Goal: Information Seeking & Learning: Check status

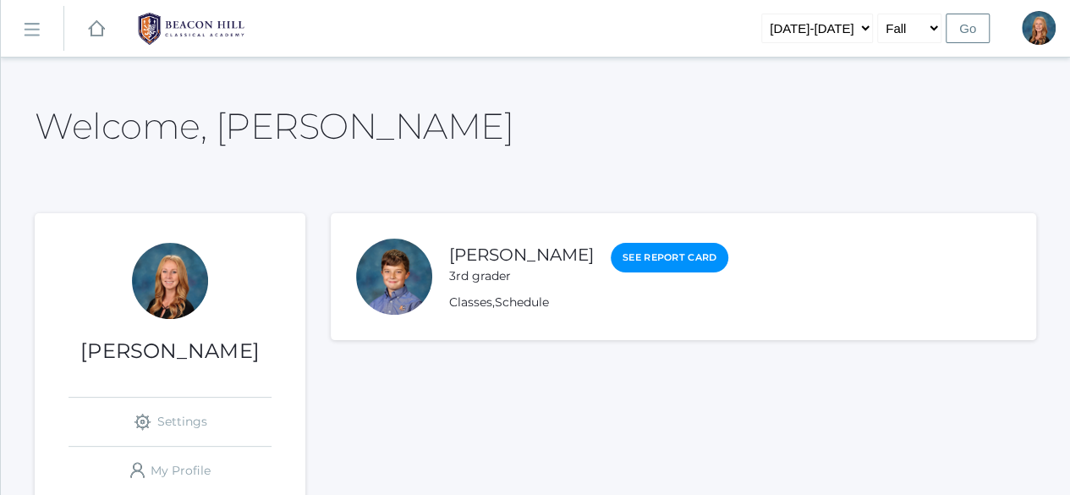
click at [37, 27] on rect at bounding box center [31, 29] width 27 height 27
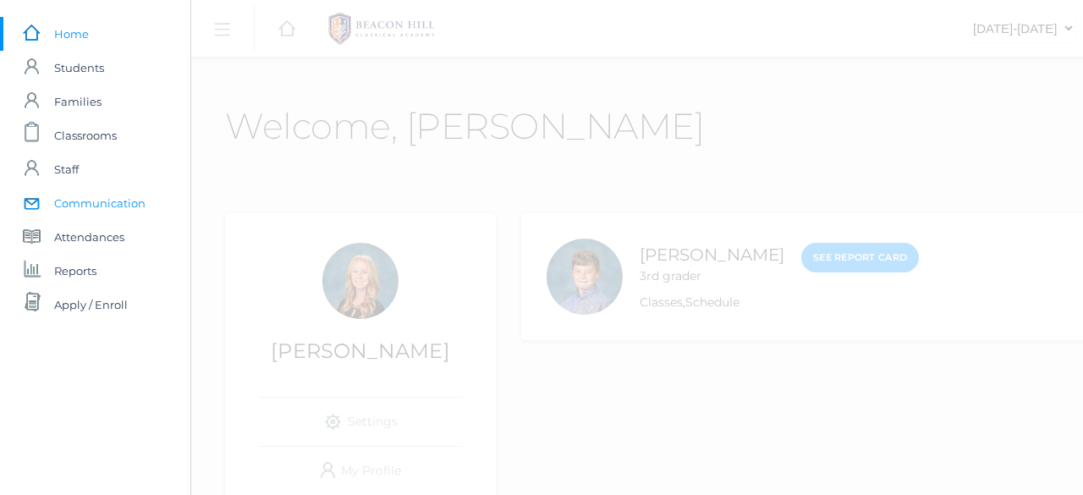
click at [90, 202] on span "Communication" at bounding box center [99, 203] width 91 height 34
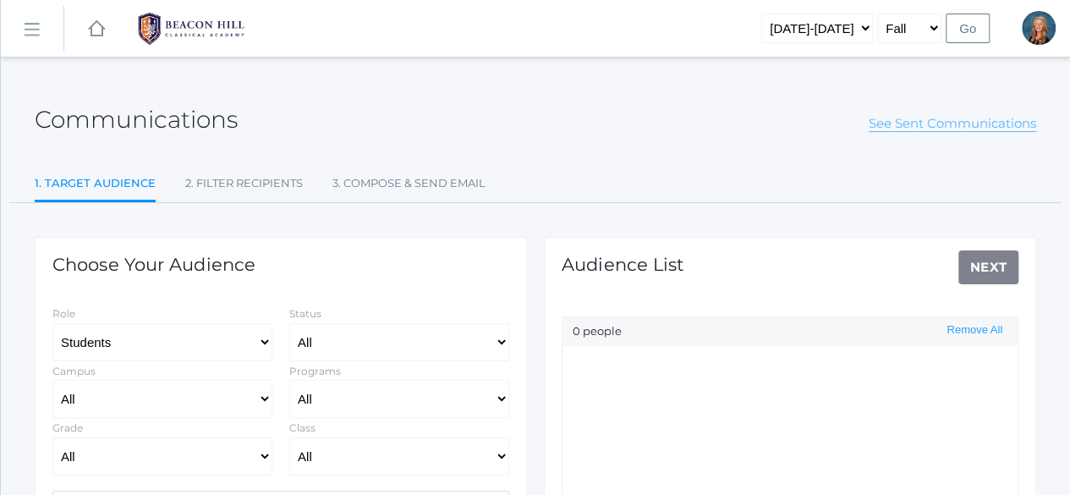
select select "Enrolled"
click at [965, 121] on link "See Sent Communications" at bounding box center [952, 123] width 167 height 17
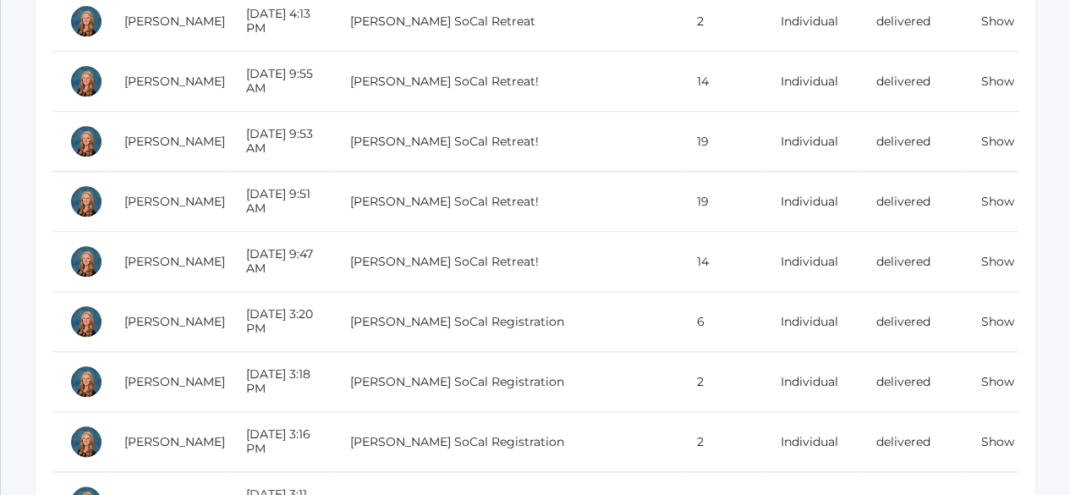
scroll to position [766, 0]
click at [998, 253] on link "Show" at bounding box center [997, 260] width 33 height 15
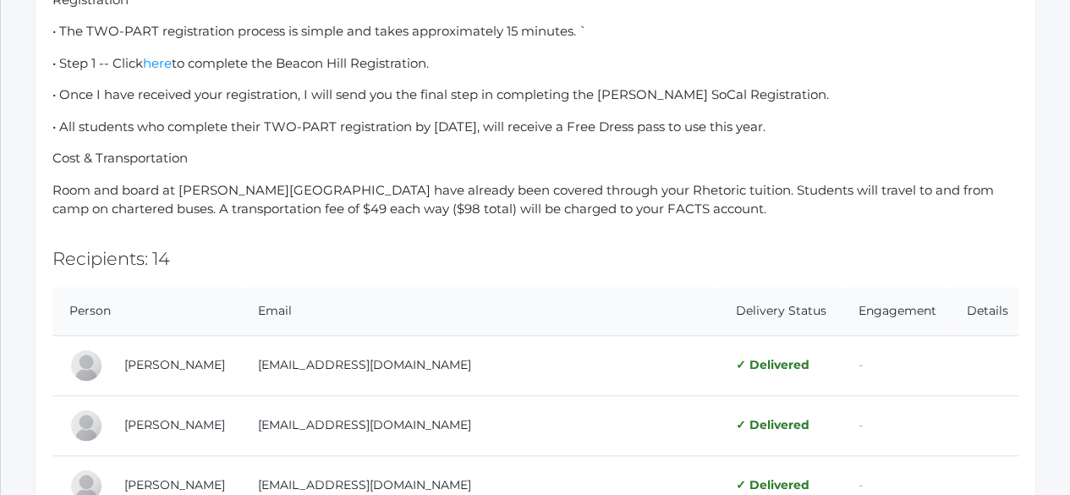
scroll to position [694, 0]
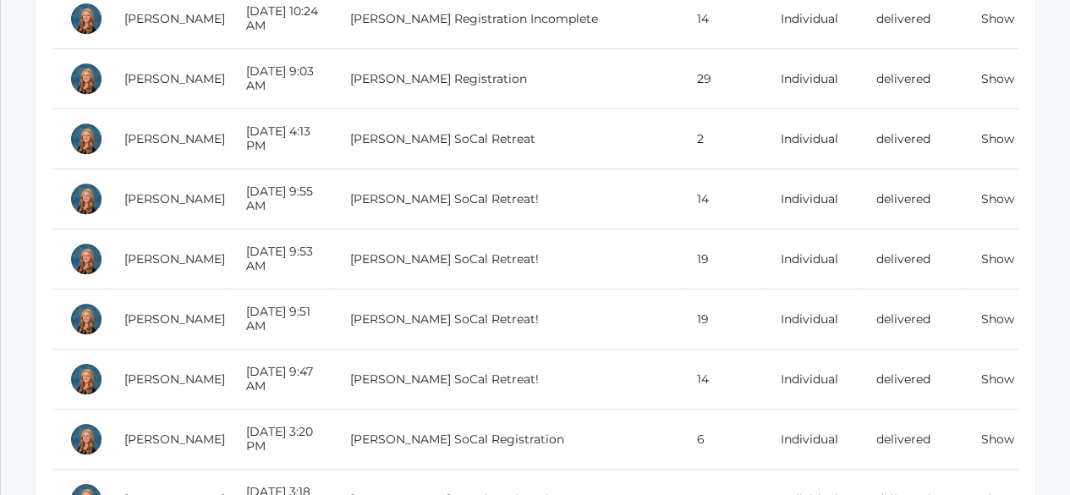
scroll to position [638, 0]
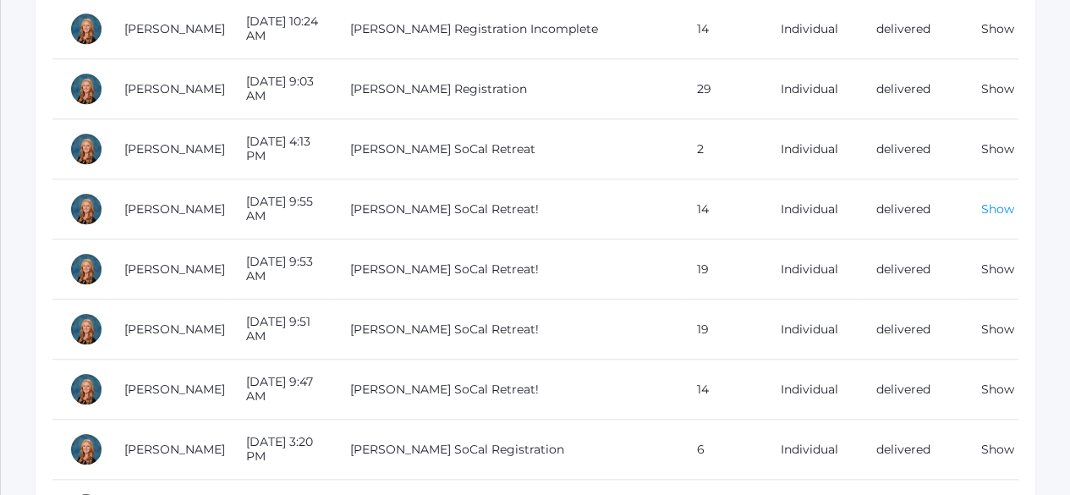
click at [998, 201] on link "Show" at bounding box center [997, 208] width 33 height 15
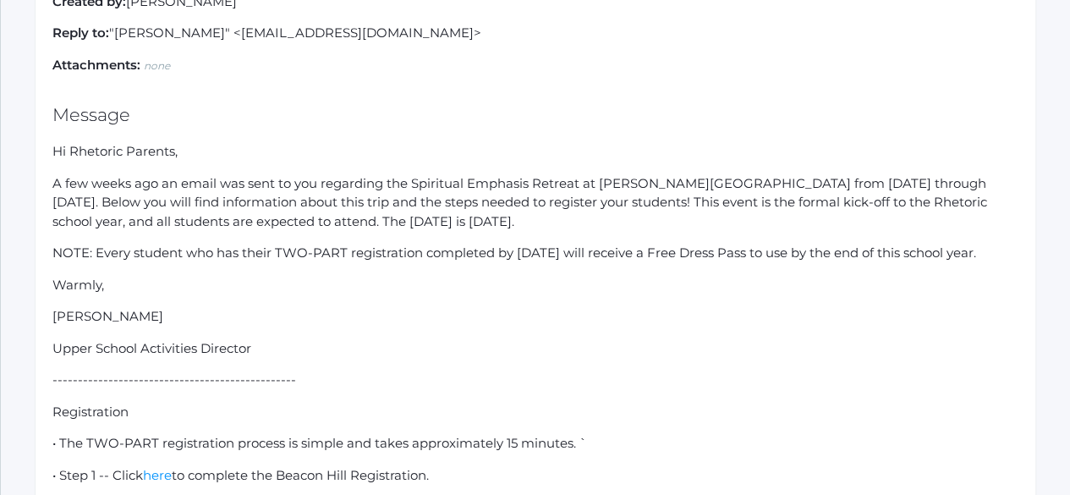
scroll to position [273, 0]
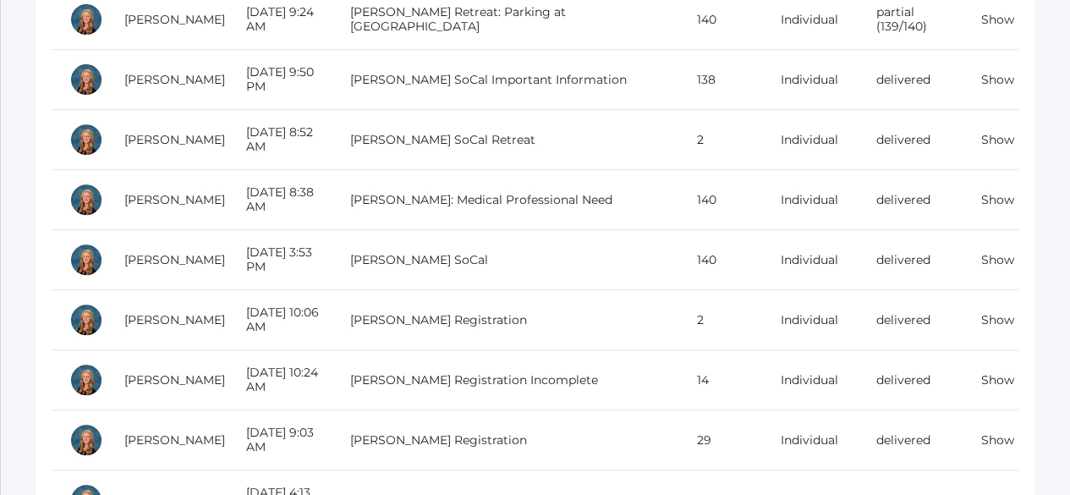
scroll to position [286, 0]
click at [1003, 253] on link "Show" at bounding box center [997, 260] width 33 height 15
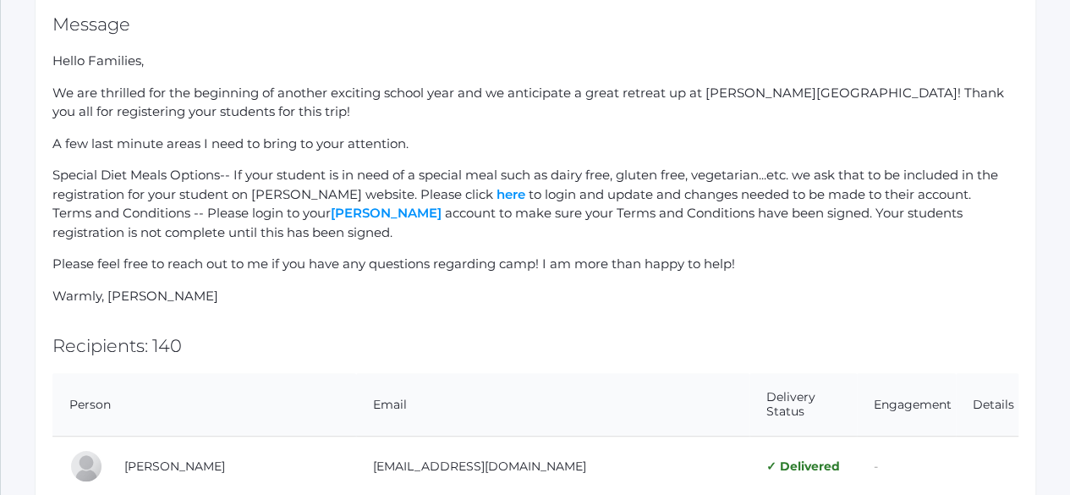
scroll to position [368, 0]
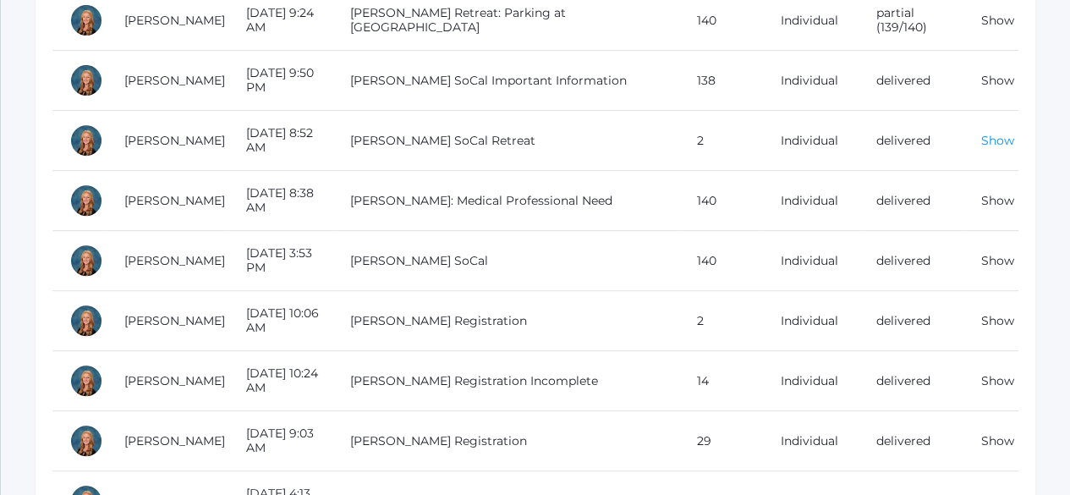
click at [998, 133] on link "Show" at bounding box center [997, 140] width 33 height 15
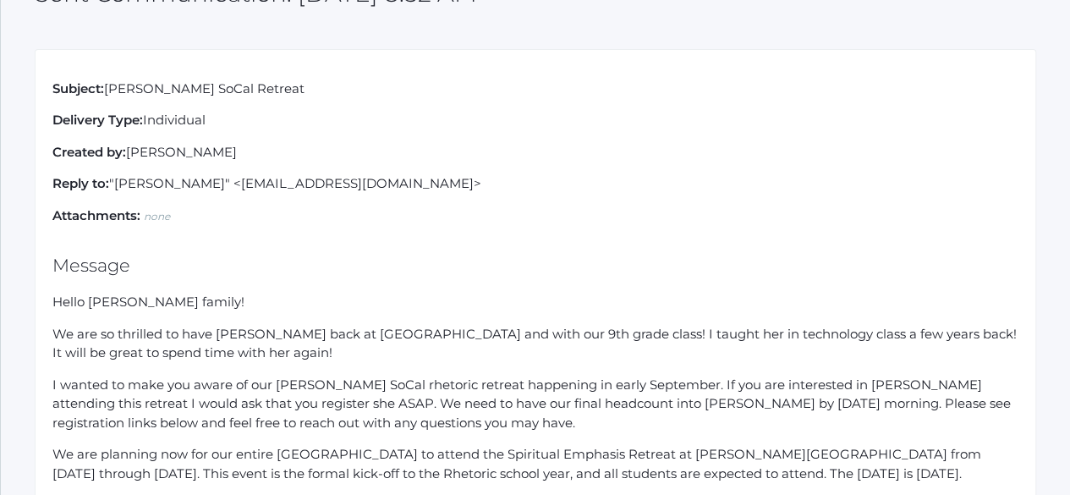
scroll to position [127, 0]
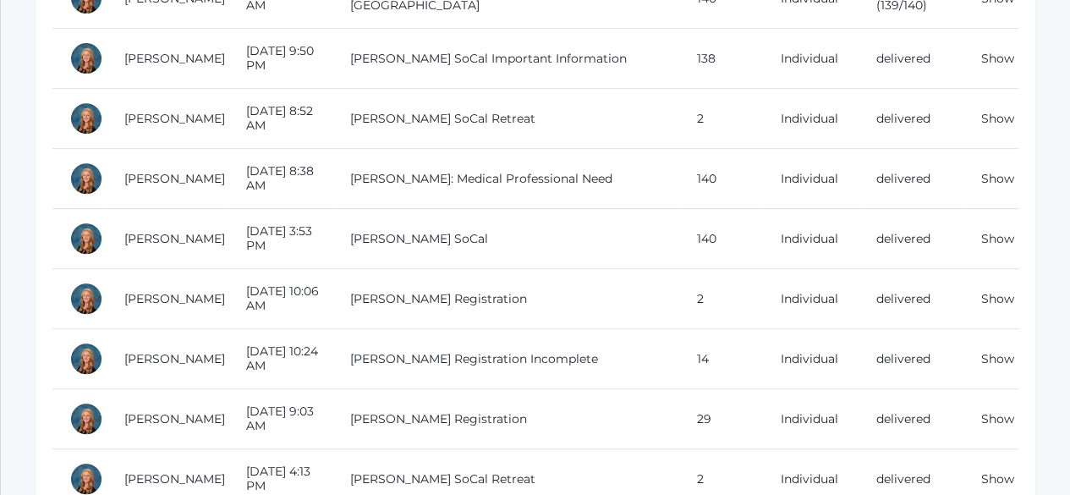
scroll to position [318, 0]
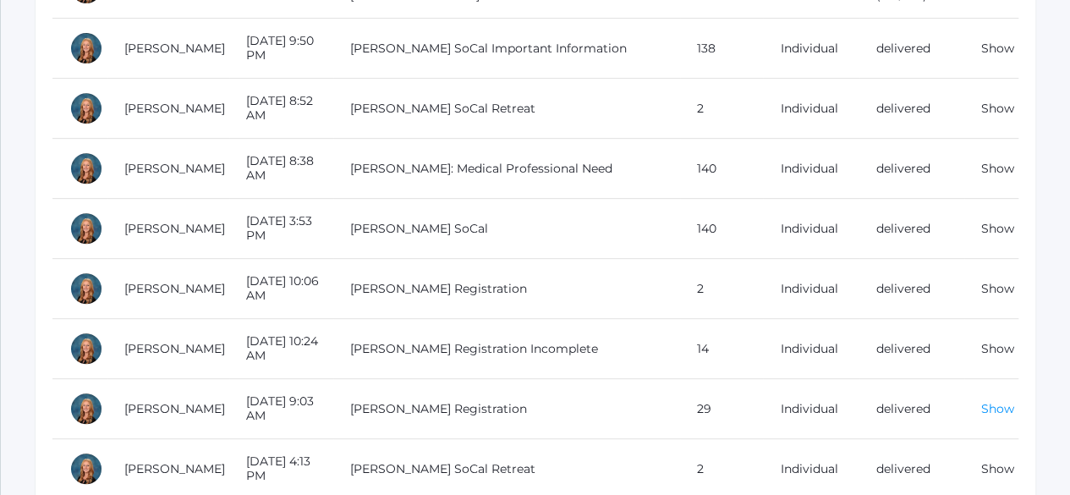
click at [993, 401] on link "Show" at bounding box center [997, 408] width 33 height 15
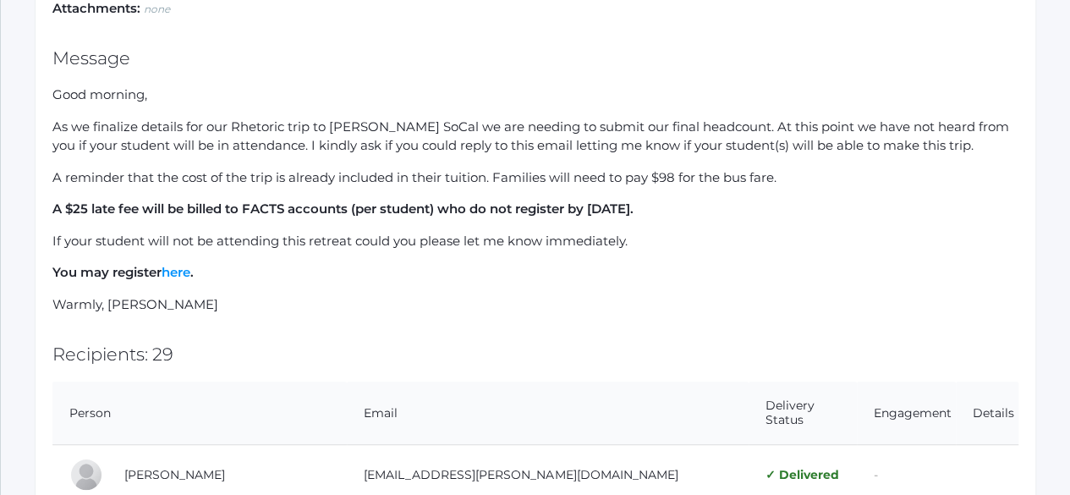
scroll to position [332, 0]
